Goal: Transaction & Acquisition: Purchase product/service

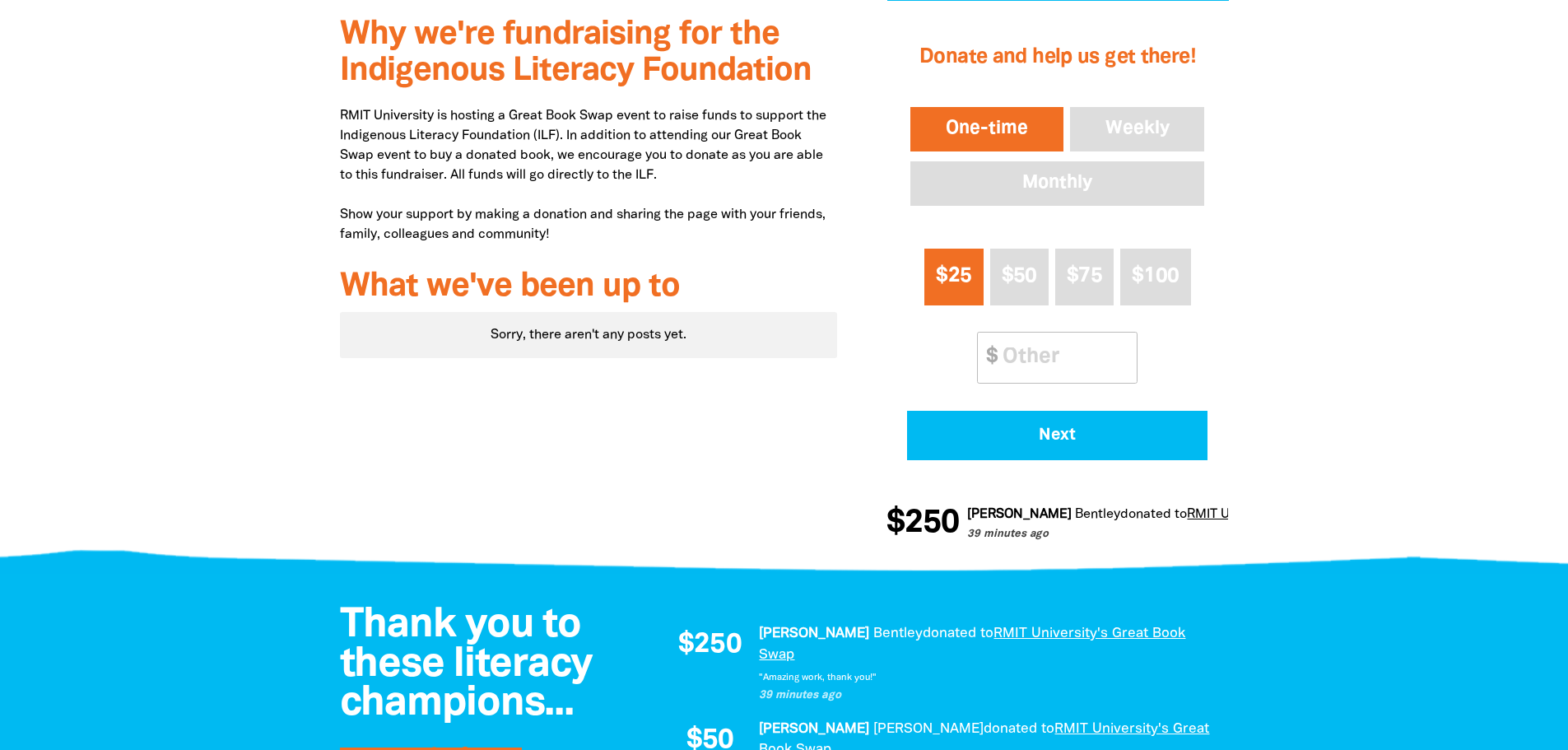
scroll to position [562, 0]
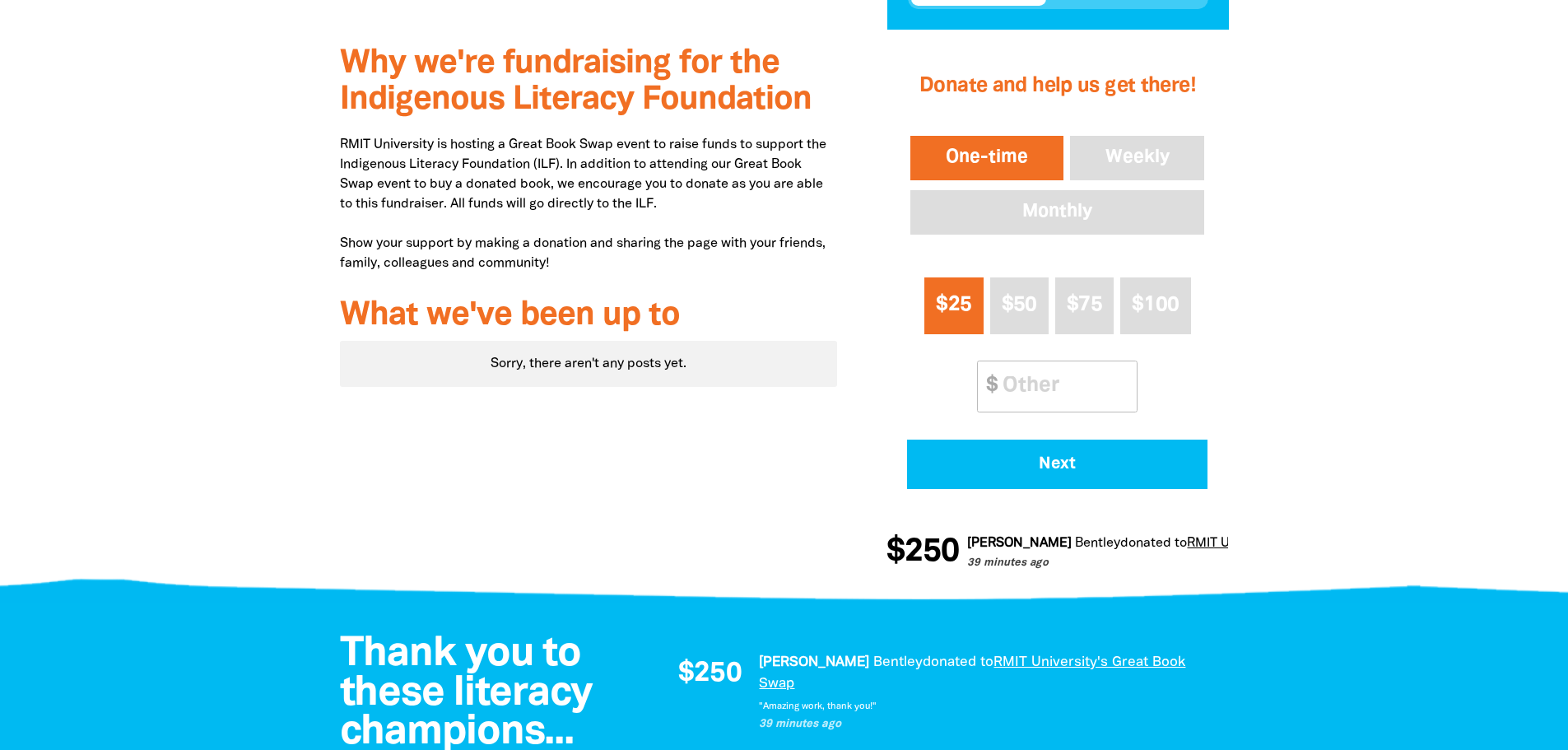
click at [1075, 373] on input "Other Amount" at bounding box center [1064, 387] width 146 height 50
click at [1057, 388] on input "Other Amount" at bounding box center [1064, 387] width 146 height 50
type input "20"
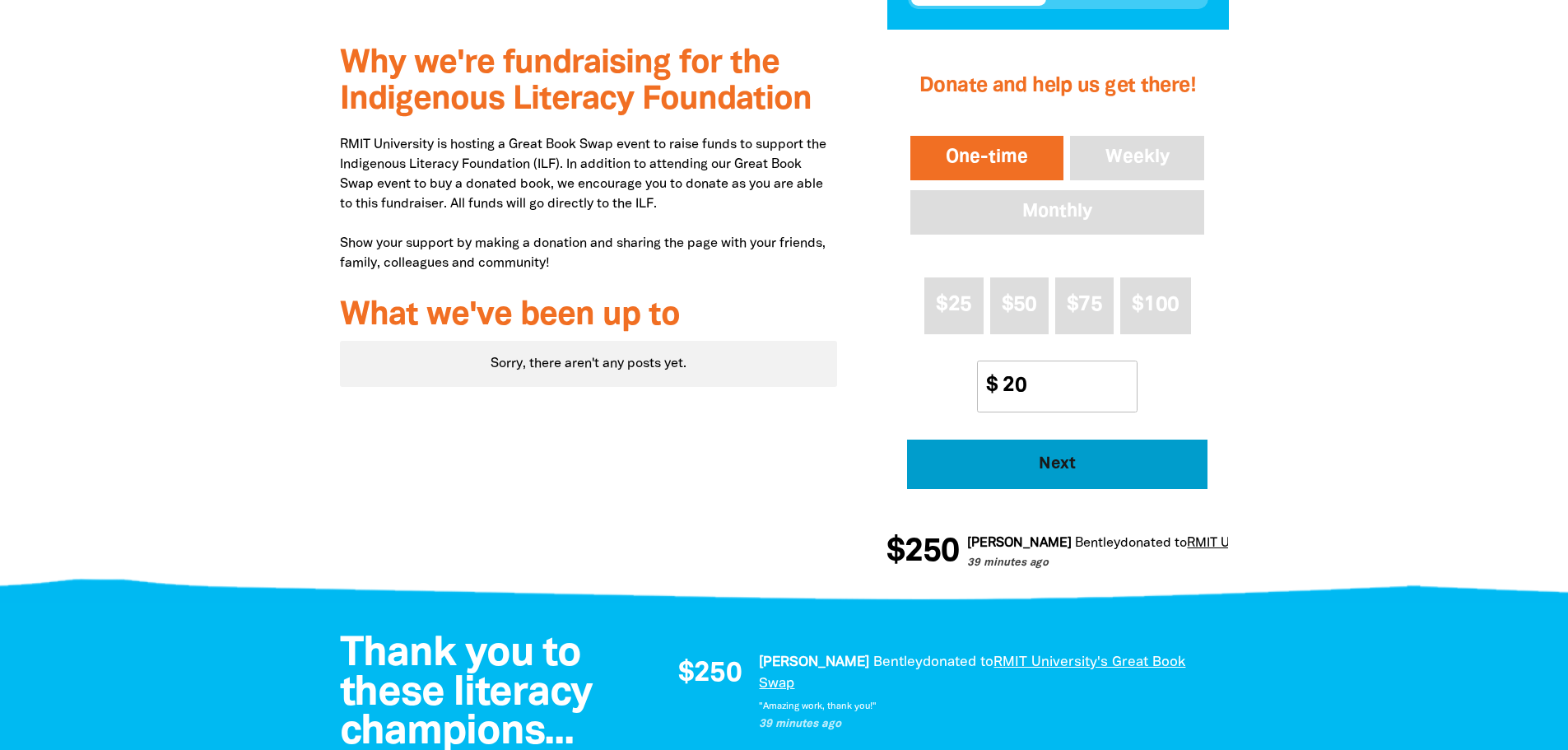
click at [1066, 463] on span "Next" at bounding box center [1058, 464] width 255 height 17
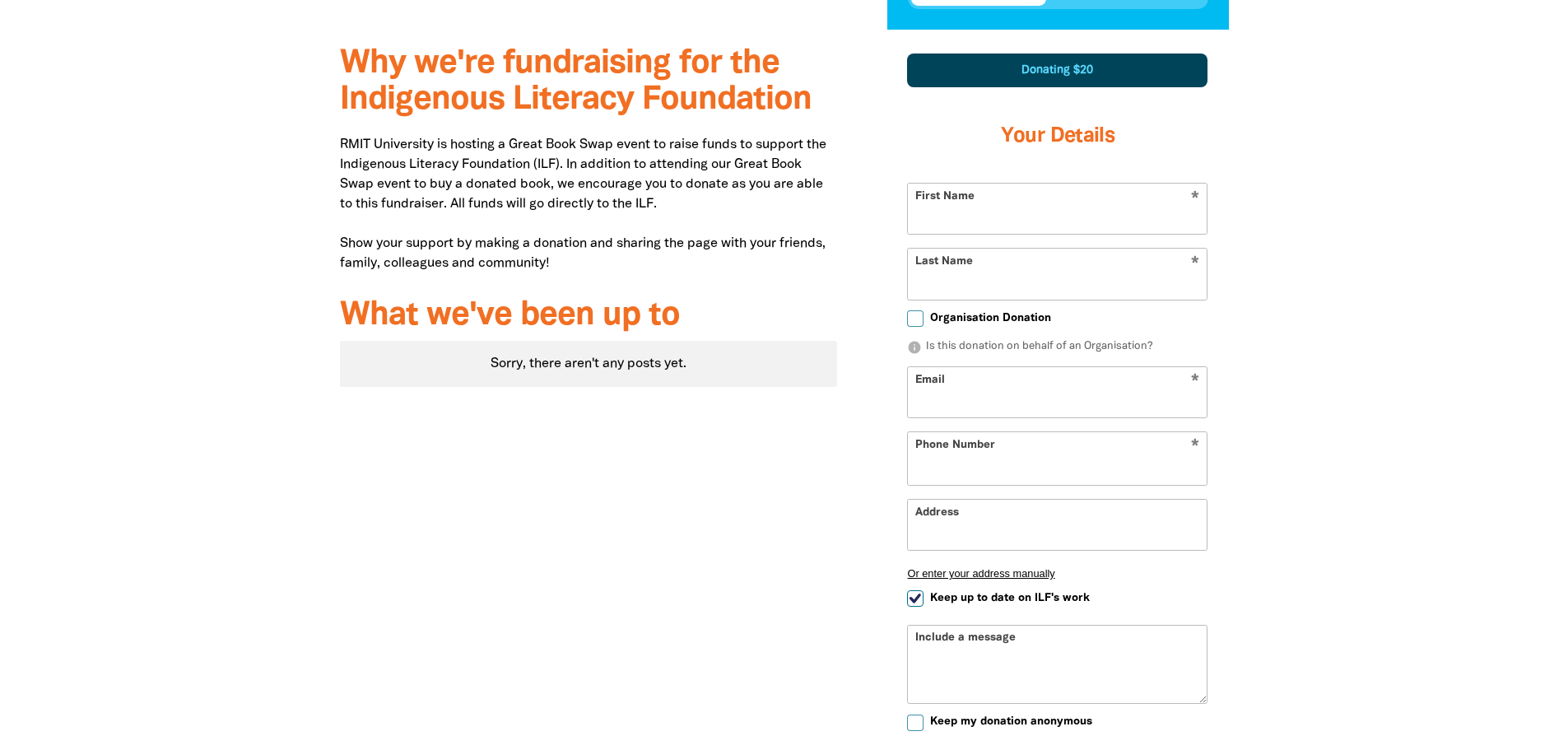
scroll to position [572, 0]
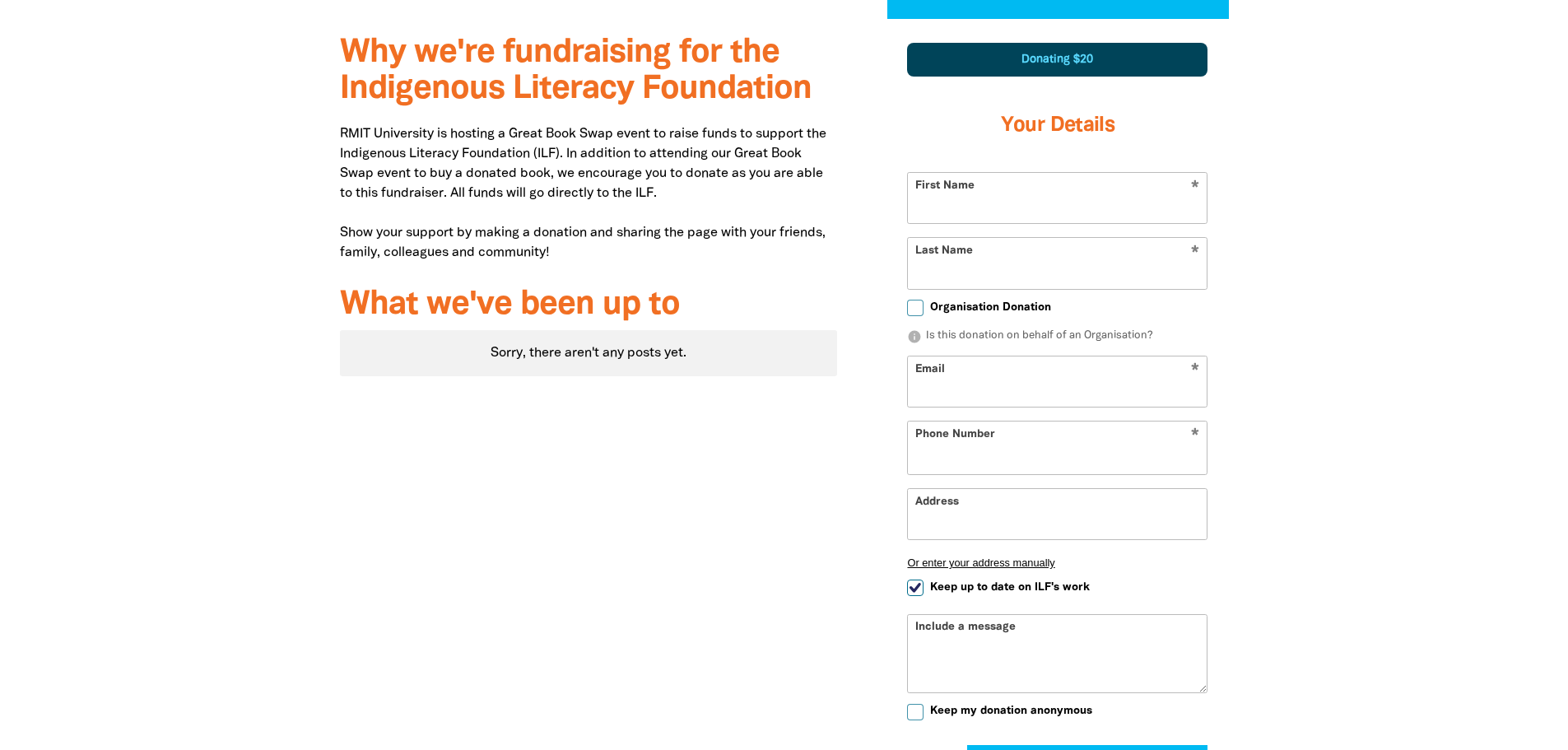
click at [1001, 206] on input "First Name" at bounding box center [1057, 198] width 299 height 50
select select "AU"
type input "[PERSON_NAME]"
click at [1017, 278] on input "Last Name" at bounding box center [1057, 262] width 299 height 50
type input "Mizza"
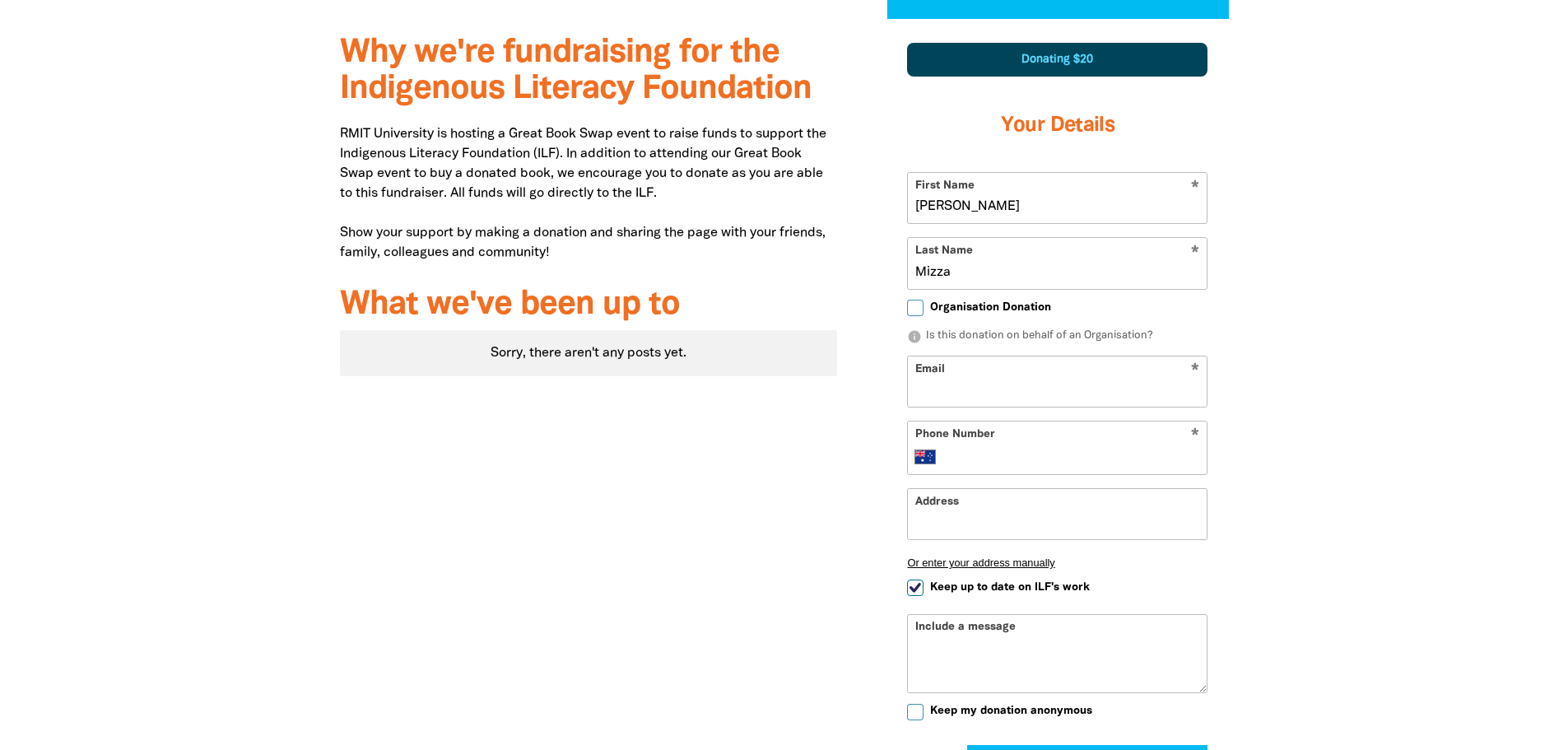
click at [979, 391] on input "Email" at bounding box center [1057, 382] width 299 height 50
type input "[PERSON_NAME][EMAIL_ADDRESS][DOMAIN_NAME]"
click at [1017, 458] on input "Phone Number" at bounding box center [1075, 457] width 252 height 20
click at [1011, 459] on input "0412 960 23" at bounding box center [1075, 457] width 252 height 20
type input "0412 960 823"
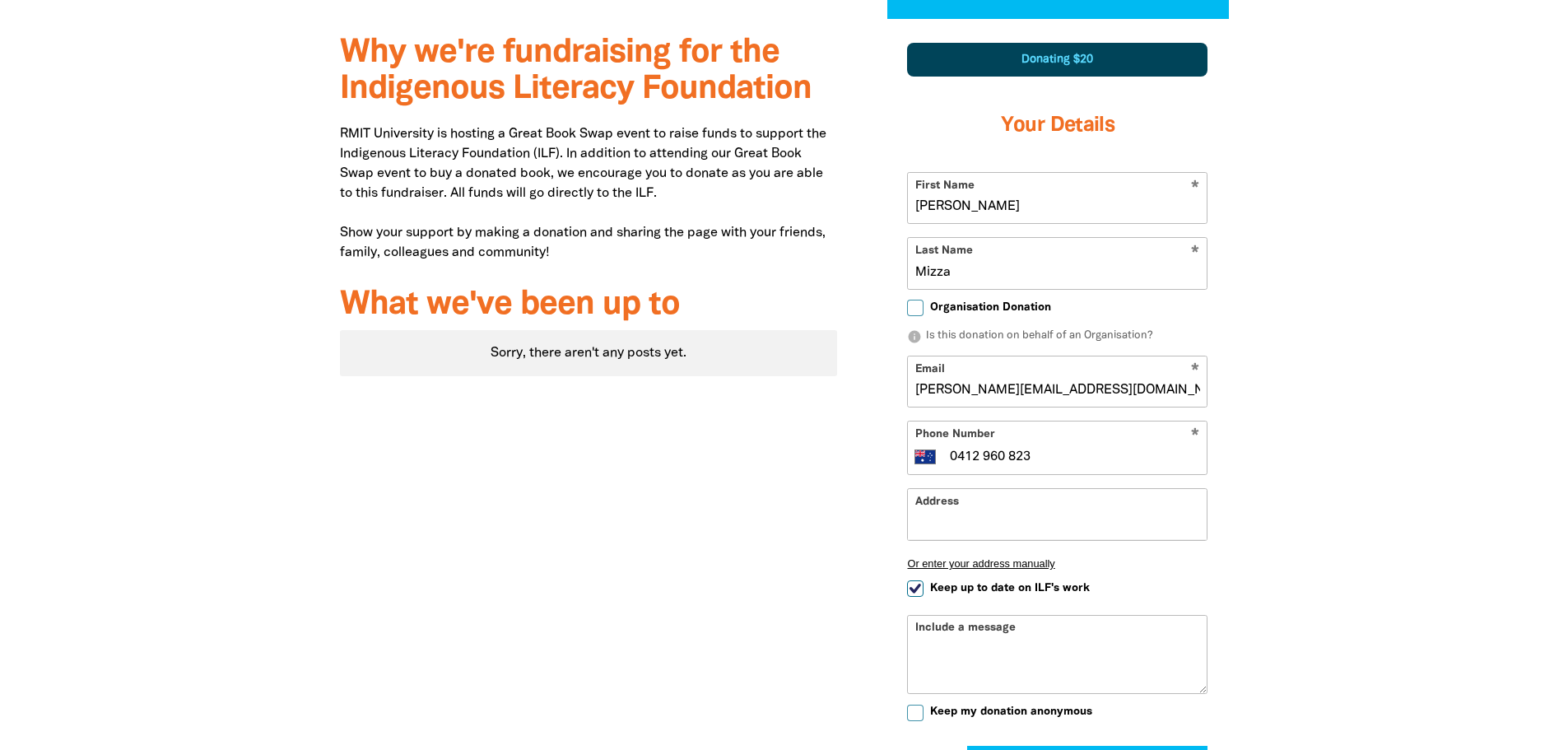
click at [1027, 508] on input "Address" at bounding box center [1057, 514] width 299 height 50
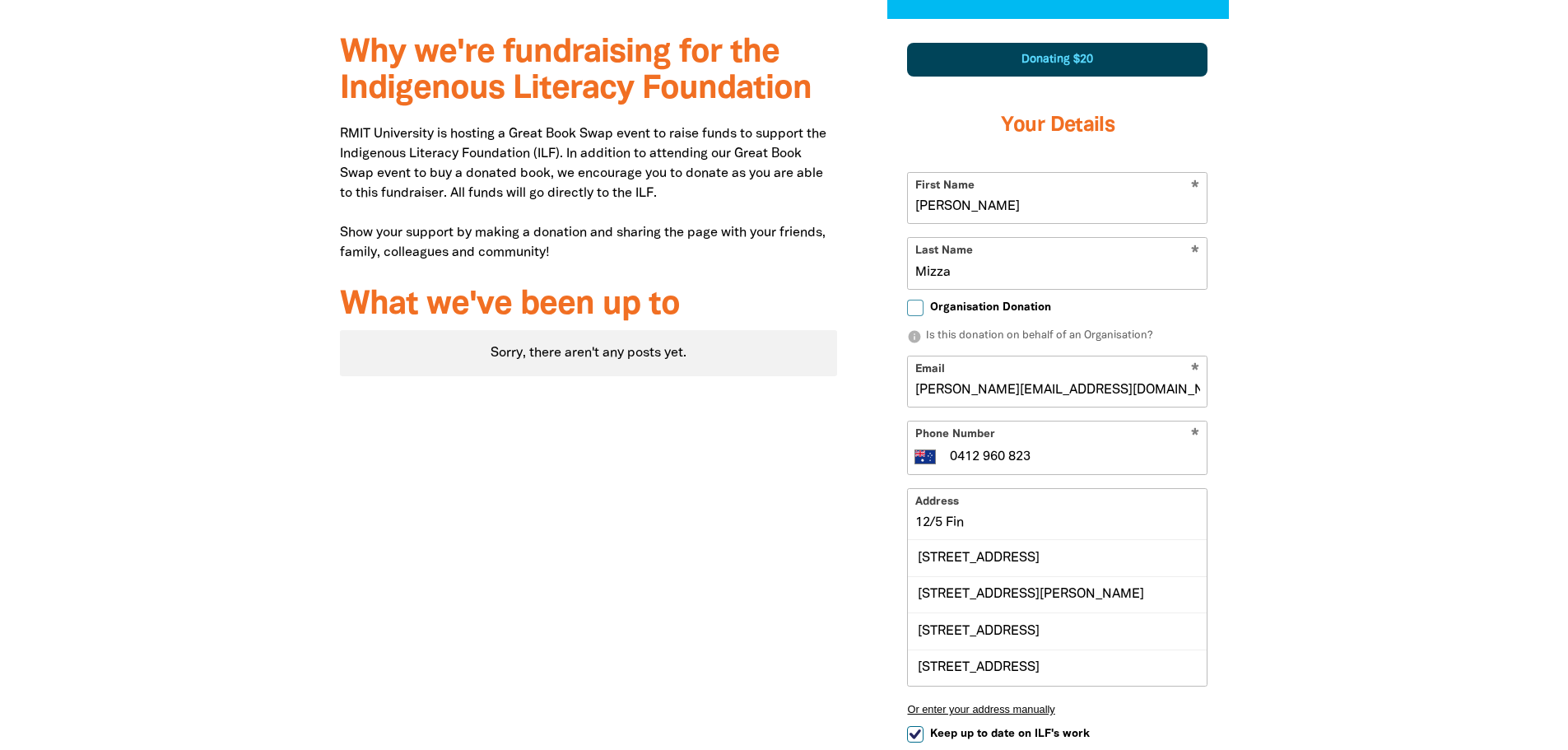
click at [1049, 575] on div "[STREET_ADDRESS]" at bounding box center [1057, 558] width 299 height 35
type input "[STREET_ADDRESS]"
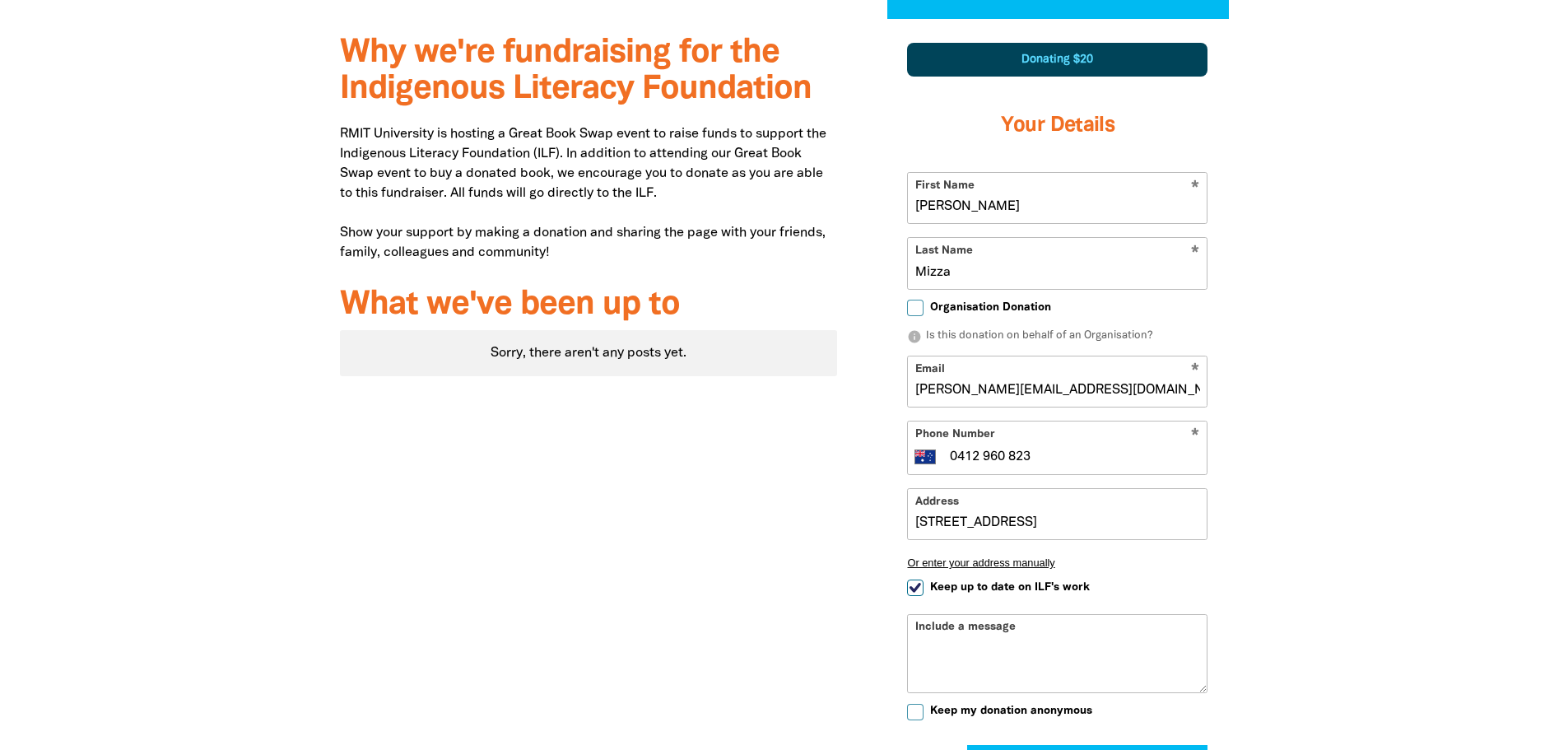
drag, startPoint x: 1104, startPoint y: 377, endPoint x: 871, endPoint y: 379, distance: 233.0
click at [870, 379] on div "1 2 3 Donating $20 Your Details * First Name [PERSON_NAME] * Last Name Mizza Or…" at bounding box center [1057, 459] width 391 height 881
type input "[EMAIL_ADDRESS][DOMAIN_NAME]"
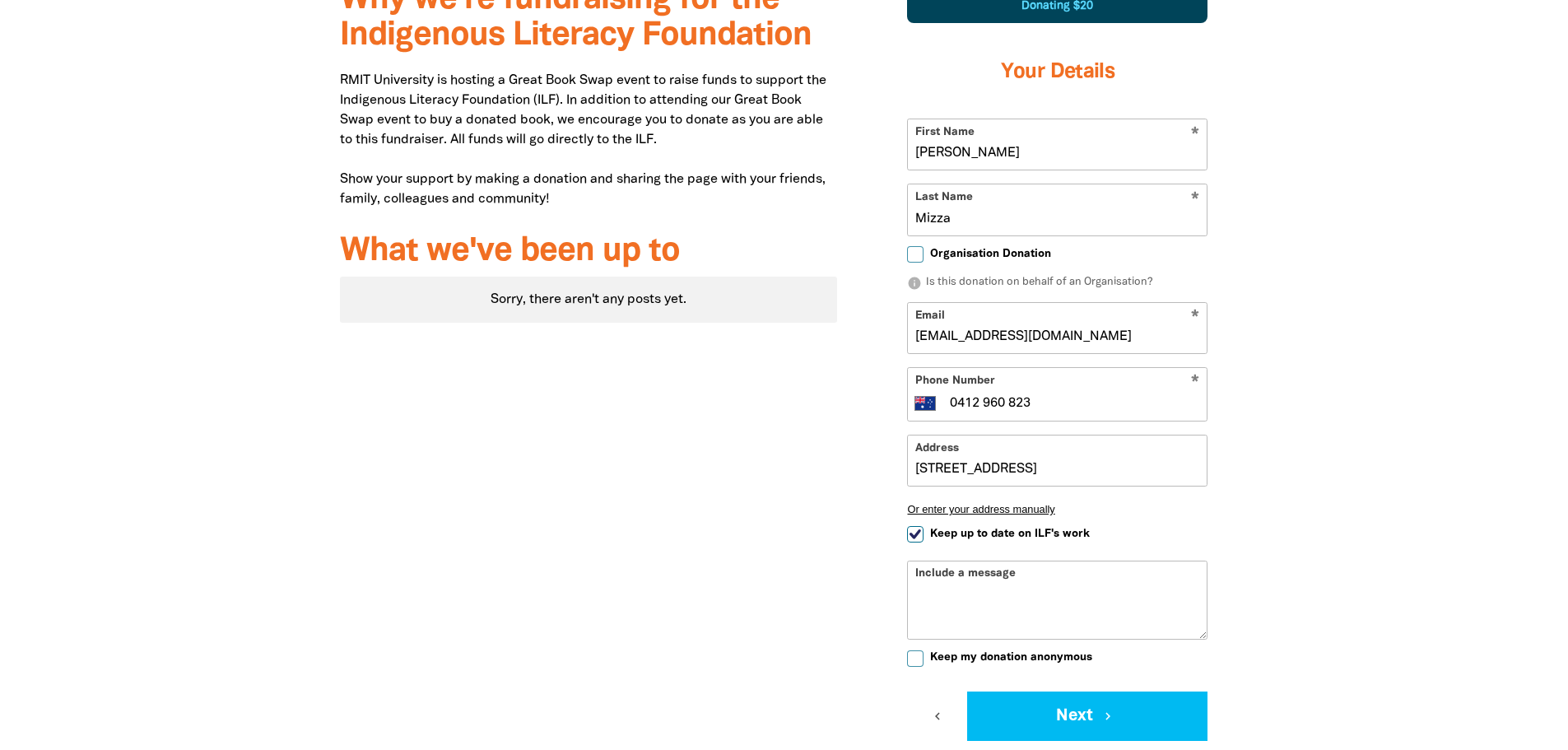
scroll to position [654, 0]
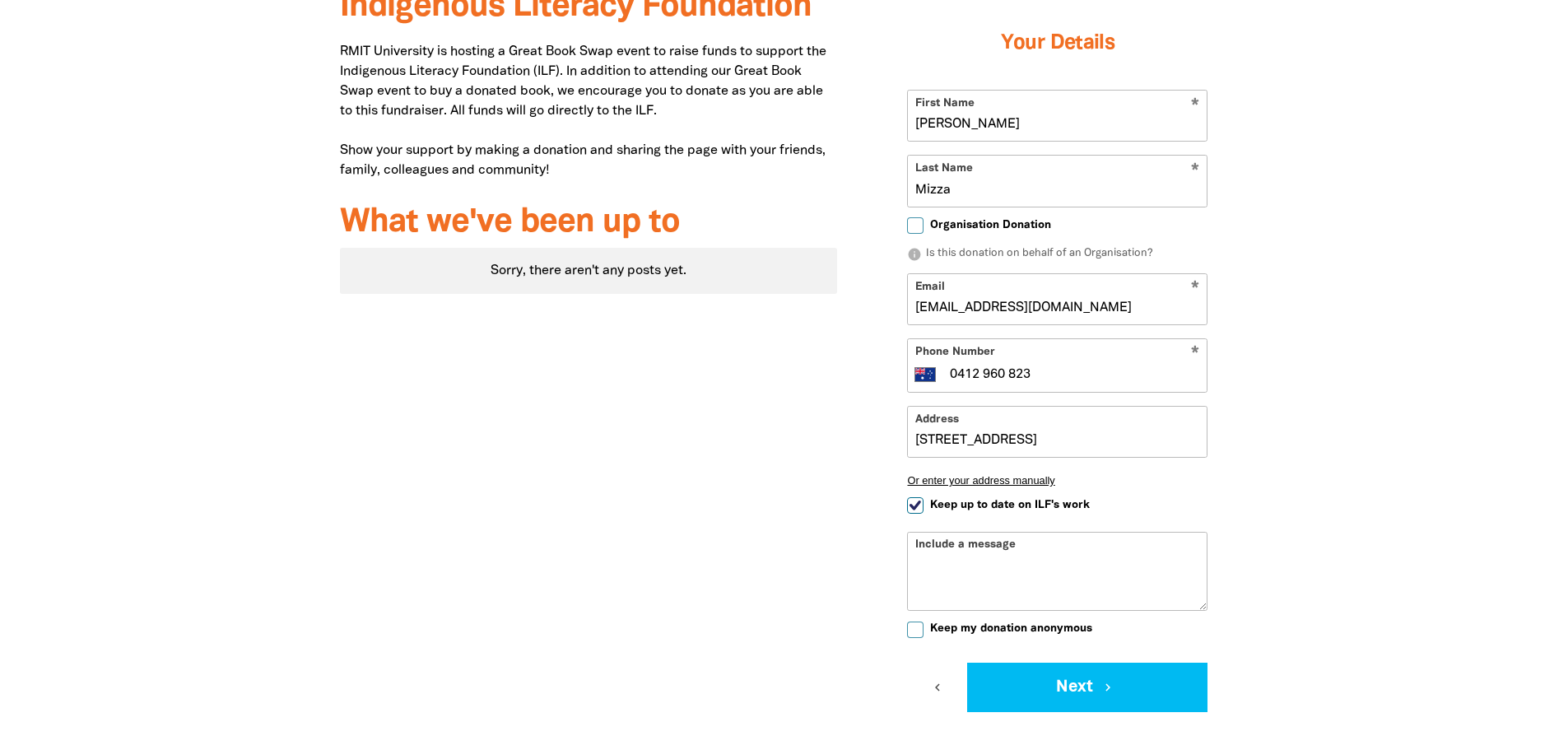
click at [1035, 569] on textarea "Include a message" at bounding box center [1057, 583] width 299 height 52
paste textarea "Foreign Country in this year’s Great Book Swap online charity auction."
drag, startPoint x: 1018, startPoint y: 565, endPoint x: 1094, endPoint y: 557, distance: 76.4
click at [1094, 557] on div "Include a message Foreign Country in this year’s Great Book Swap online charity…" at bounding box center [1057, 571] width 300 height 79
type textarea "Foreign Country Great Book Swap online charity auction."
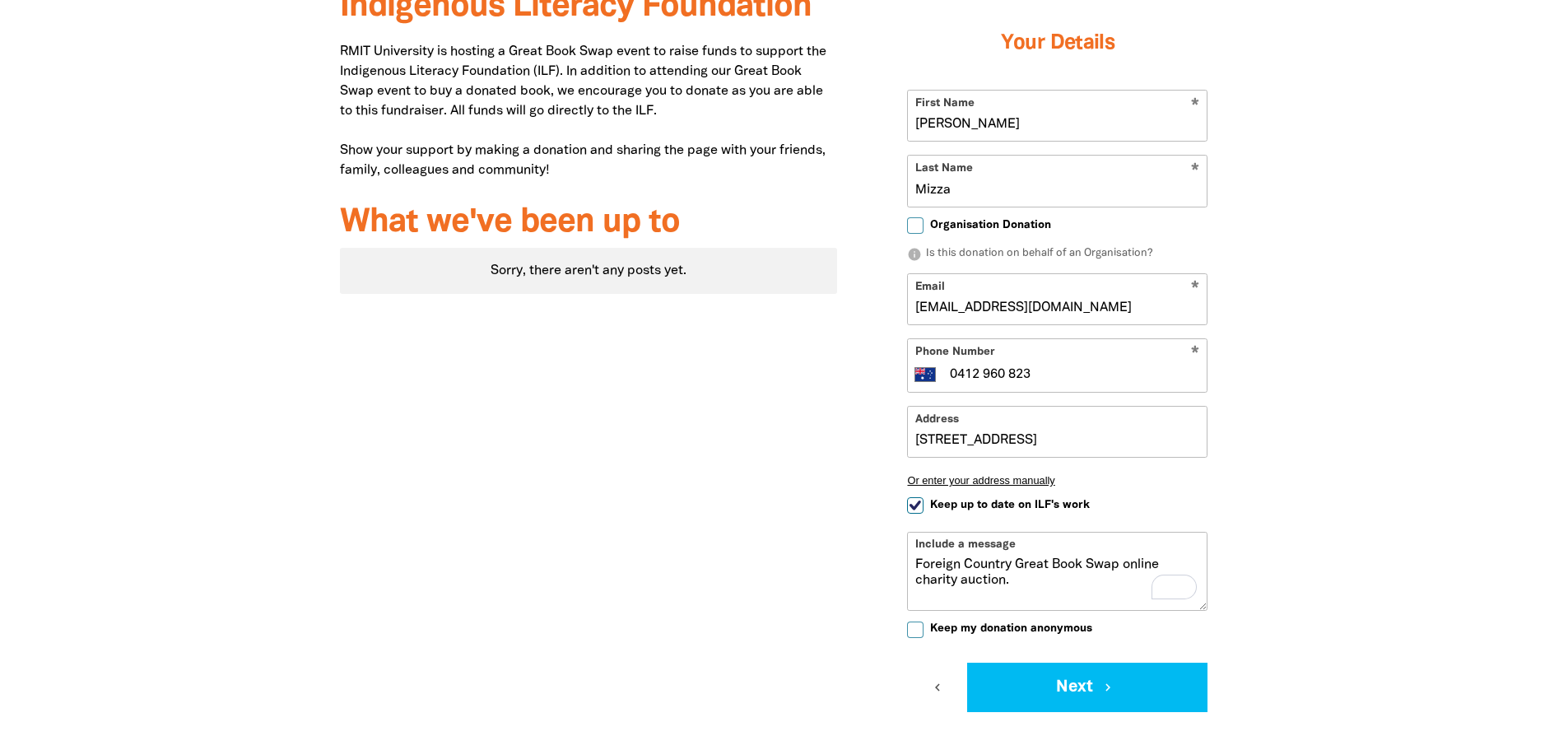
drag, startPoint x: 1060, startPoint y: 584, endPoint x: 897, endPoint y: 562, distance: 164.5
click at [897, 562] on div "Donating $20 Your Details * First Name [PERSON_NAME] * Last Name Mizza Organisa…" at bounding box center [1058, 336] width 342 height 792
click at [1345, 548] on div at bounding box center [784, 377] width 1568 height 881
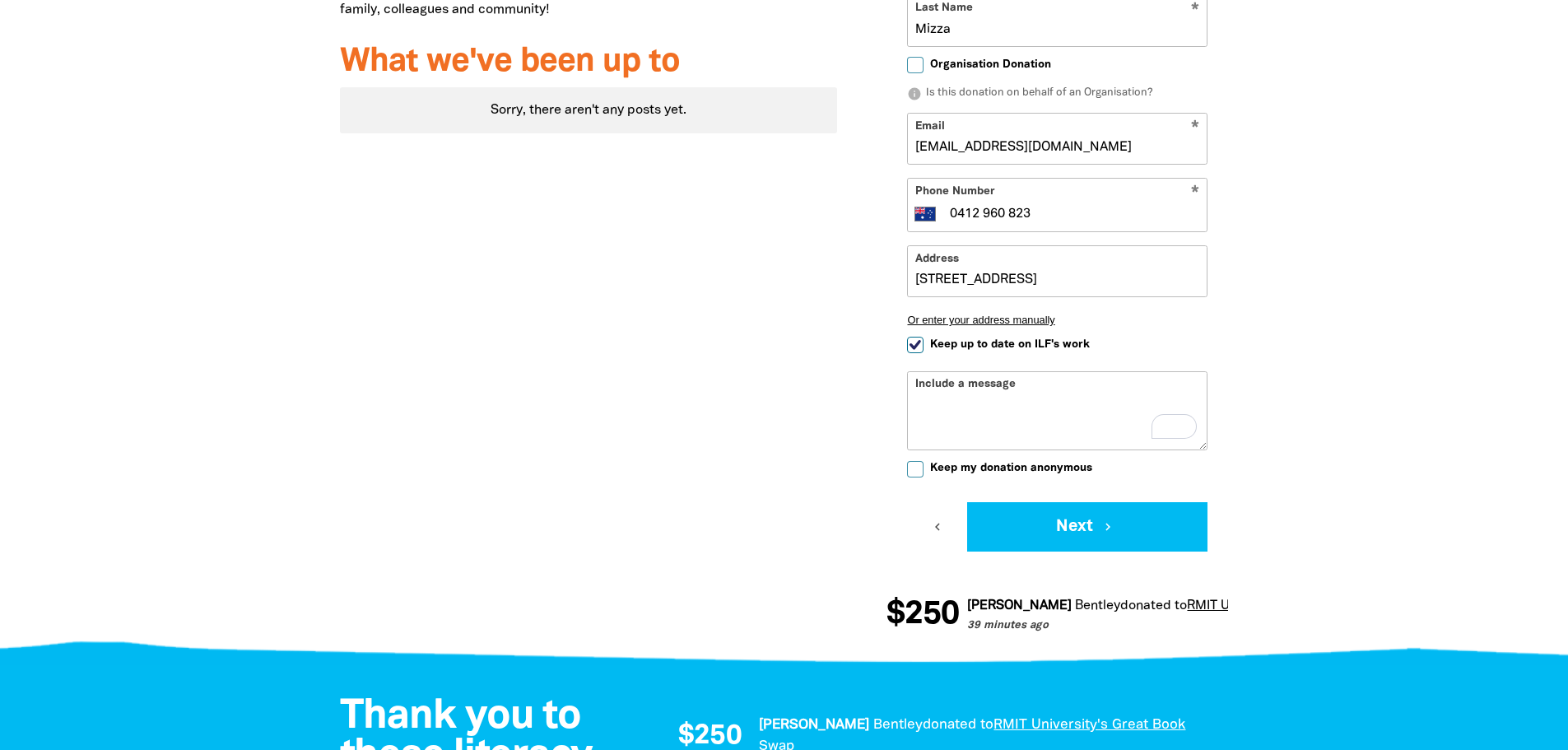
scroll to position [819, 0]
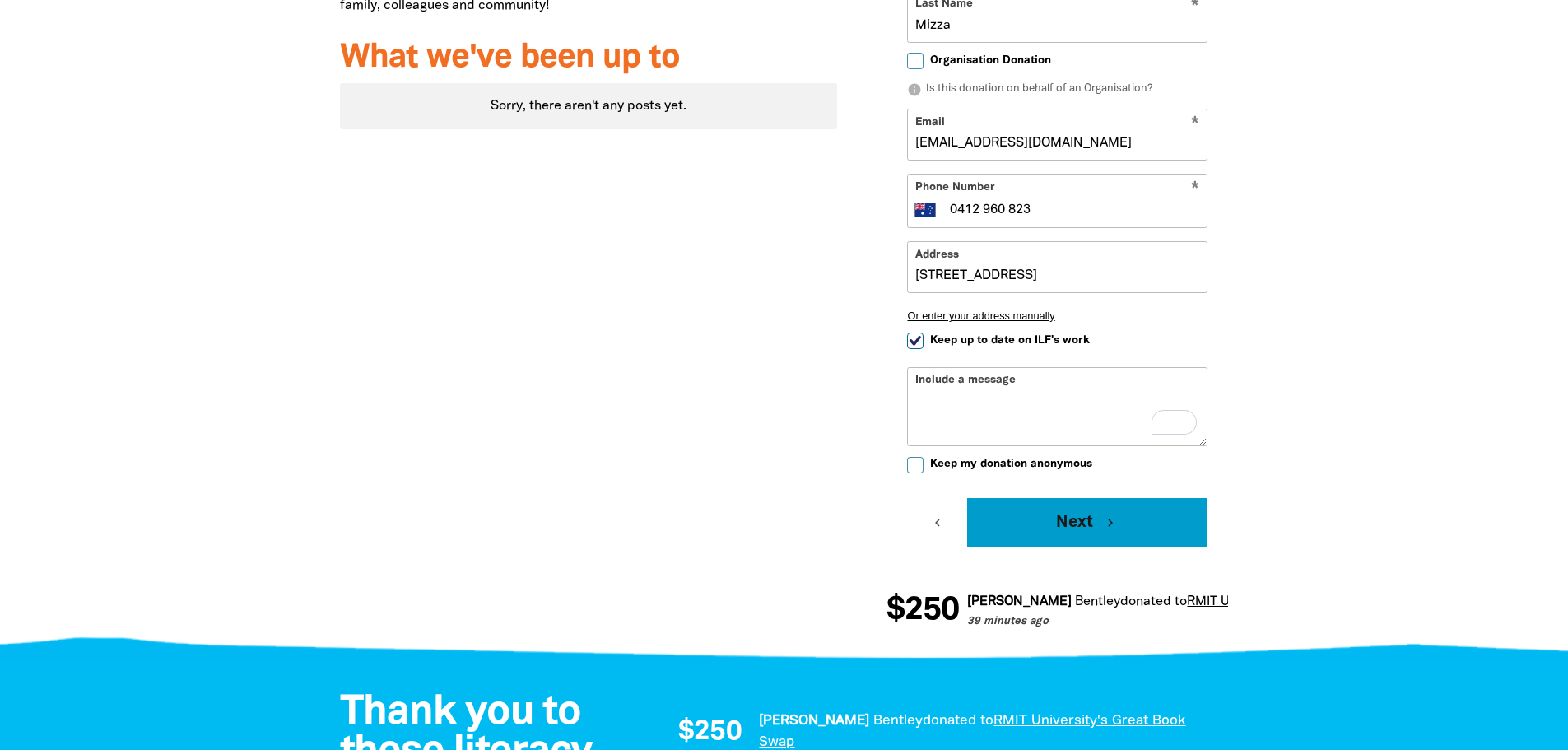
click at [1129, 539] on button "Next chevron_right" at bounding box center [1088, 522] width 240 height 49
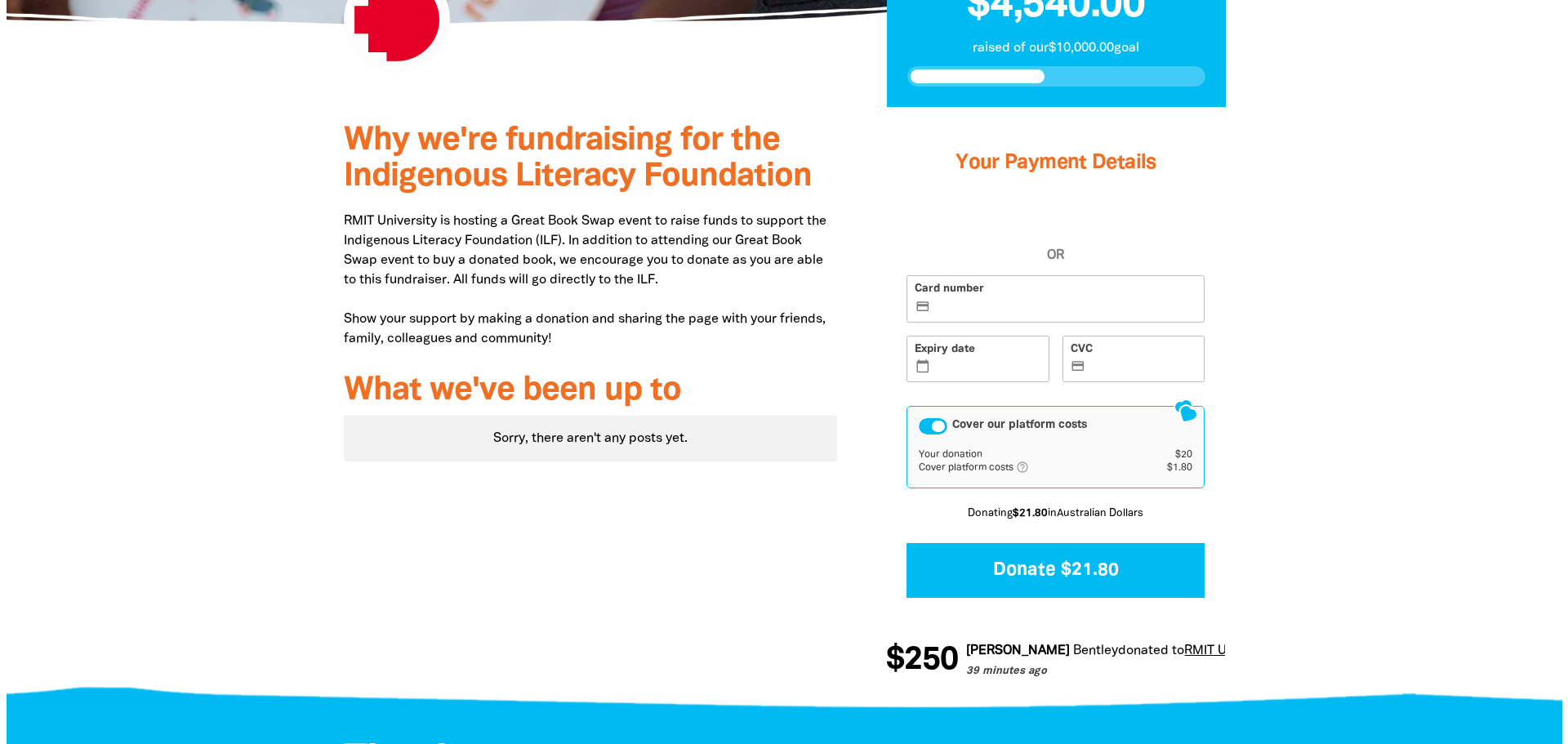
scroll to position [463, 0]
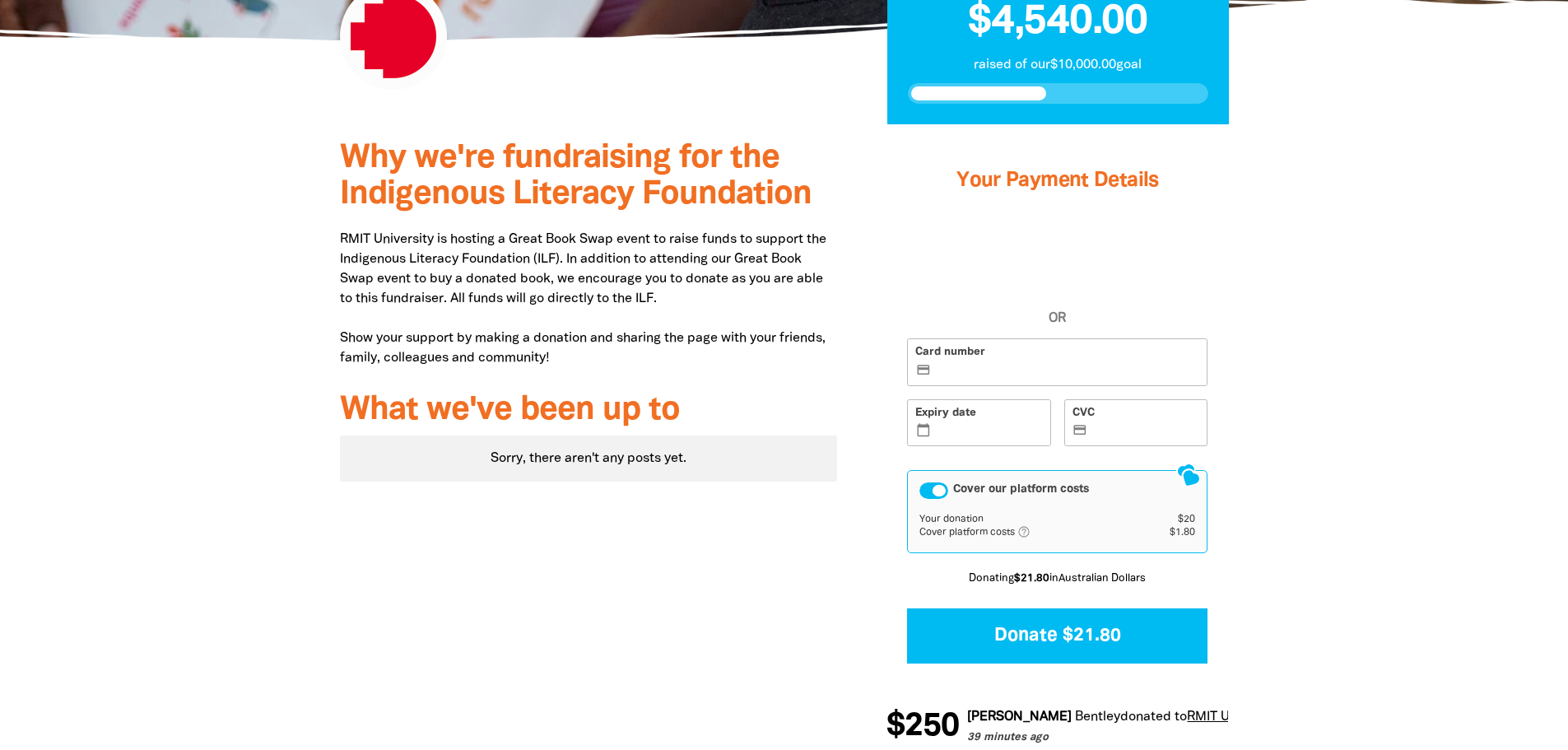
click at [992, 354] on label "Card number credit_card" at bounding box center [1057, 362] width 300 height 48
click at [992, 363] on input "Card number credit_card" at bounding box center [1067, 363] width 265 height 1
click at [945, 425] on iframe at bounding box center [989, 432] width 108 height 14
click at [1105, 438] on label "CVC credit_card" at bounding box center [1136, 422] width 144 height 48
click at [1105, 425] on input "CVC credit_card" at bounding box center [1146, 424] width 108 height 1
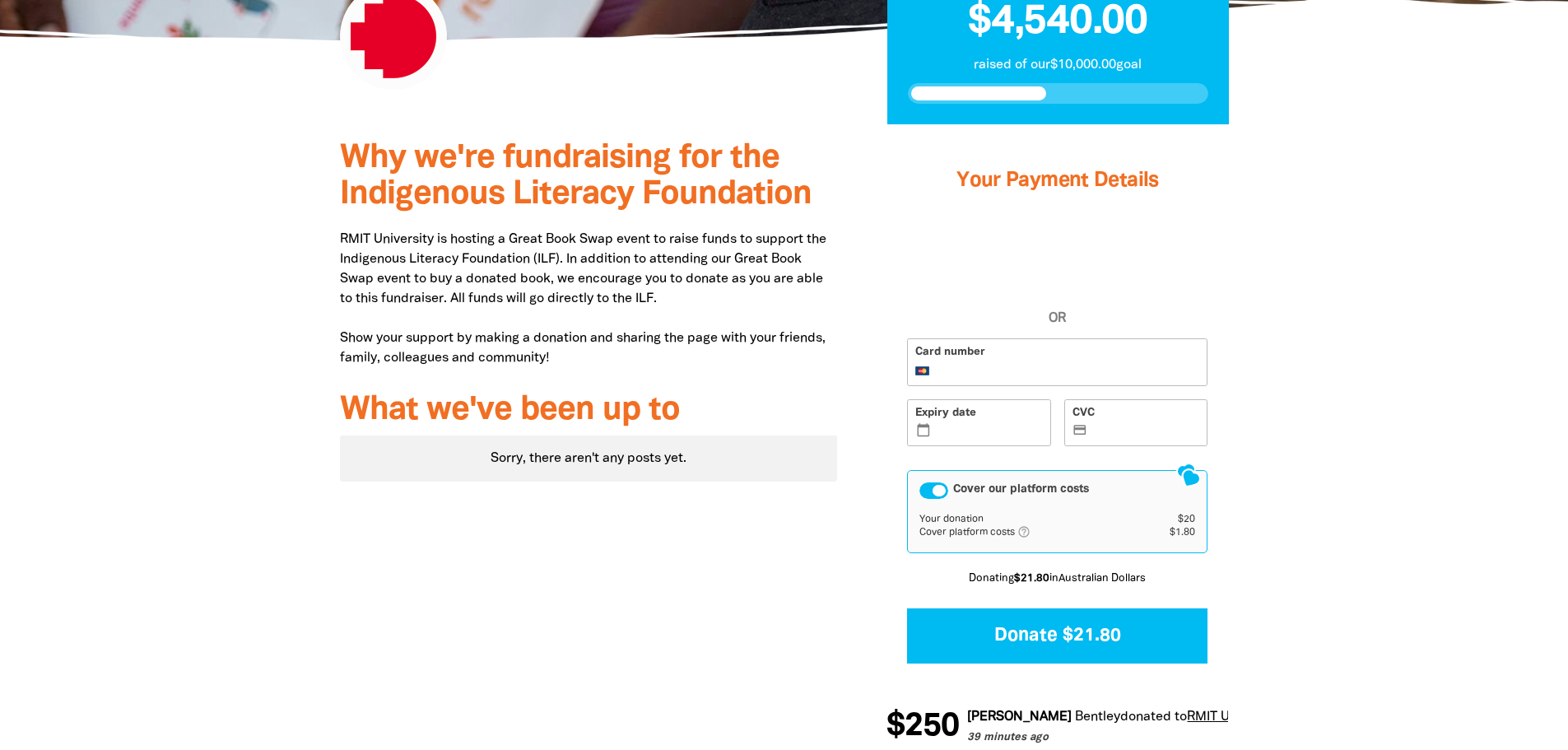
click at [925, 483] on div "Cover our platform costs" at bounding box center [934, 491] width 29 height 17
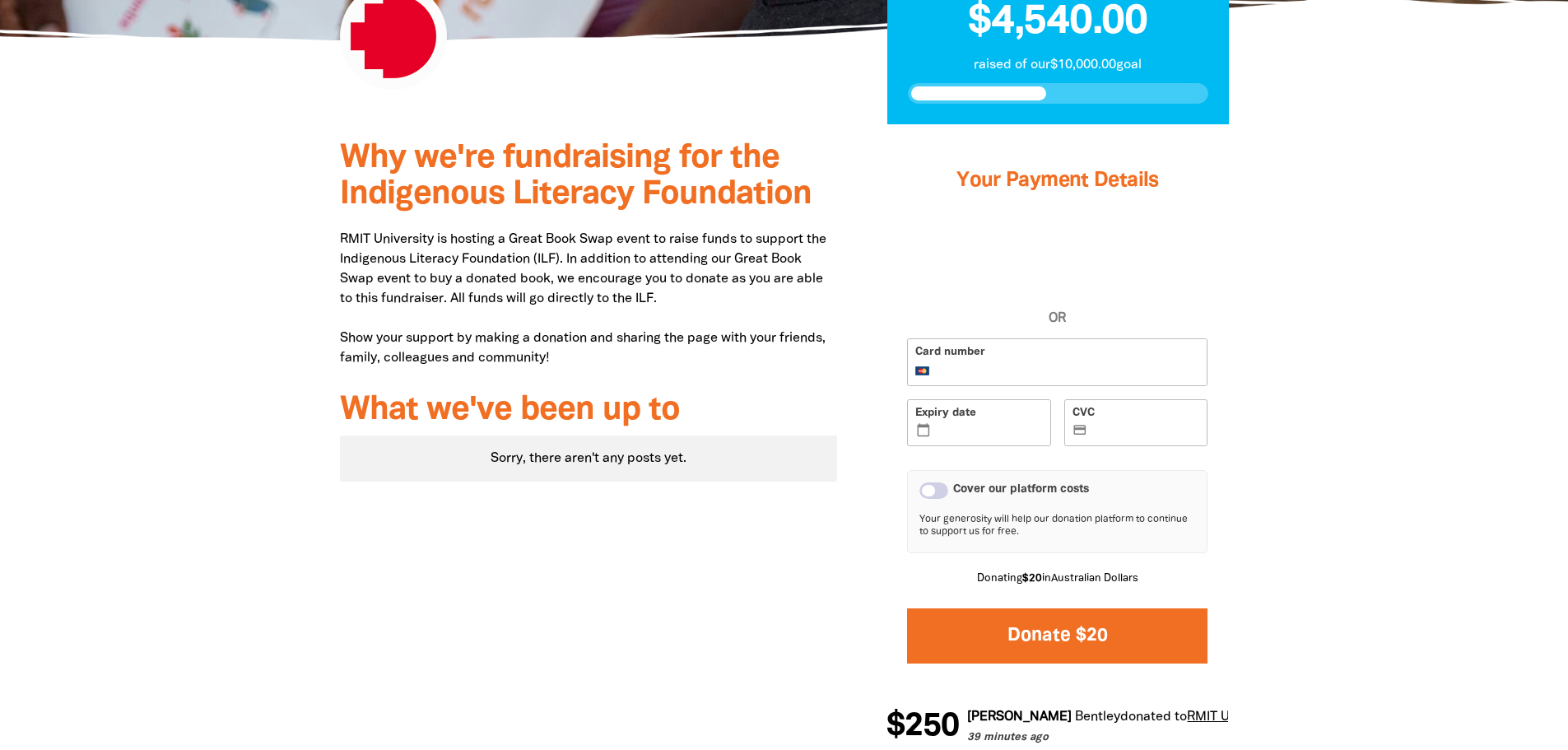
click at [1180, 652] on button "Donate $20" at bounding box center [1057, 636] width 300 height 55
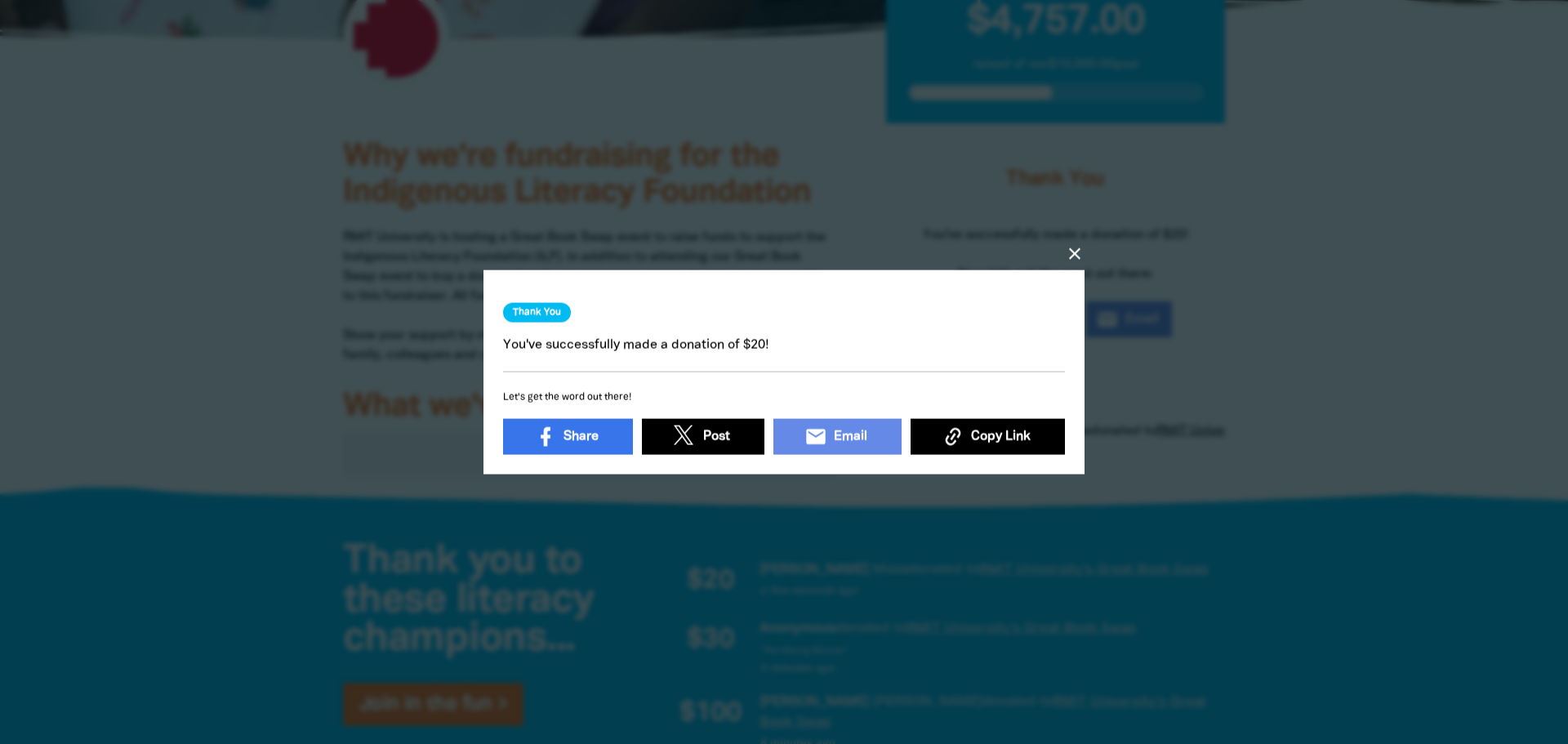
click at [974, 429] on span "Copy Link" at bounding box center [1001, 437] width 60 height 20
